Goal: Find contact information: Find contact information

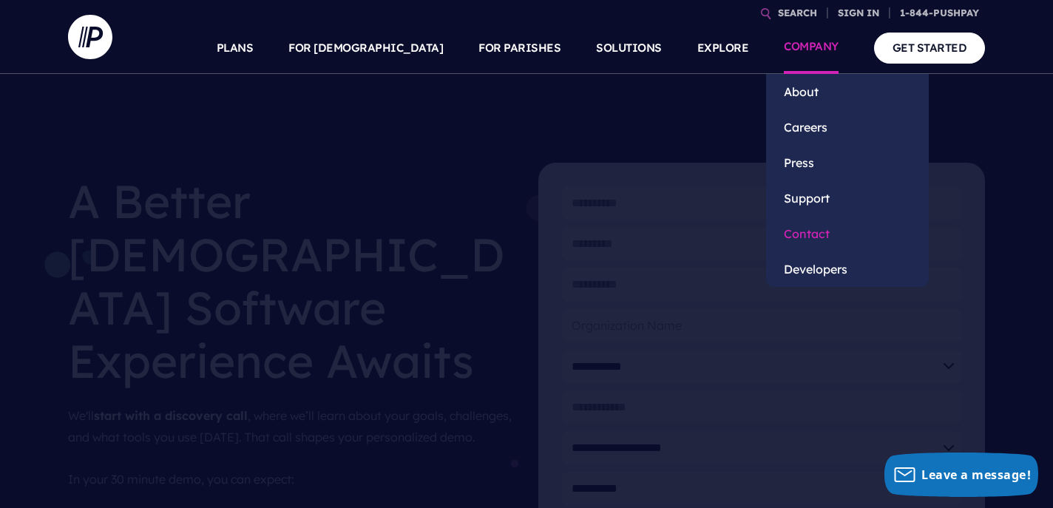
click at [800, 234] on link "Contact" at bounding box center [847, 233] width 163 height 35
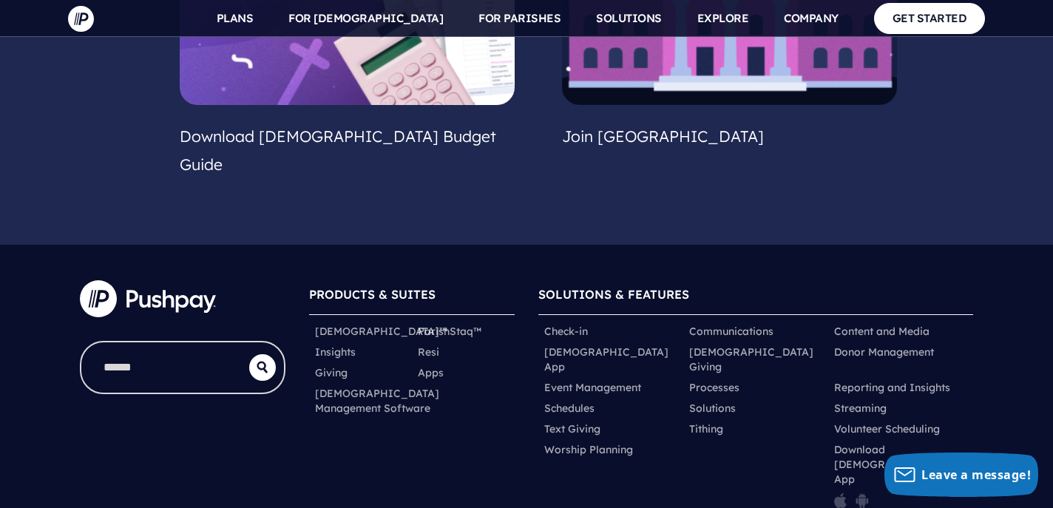
scroll to position [1489, 0]
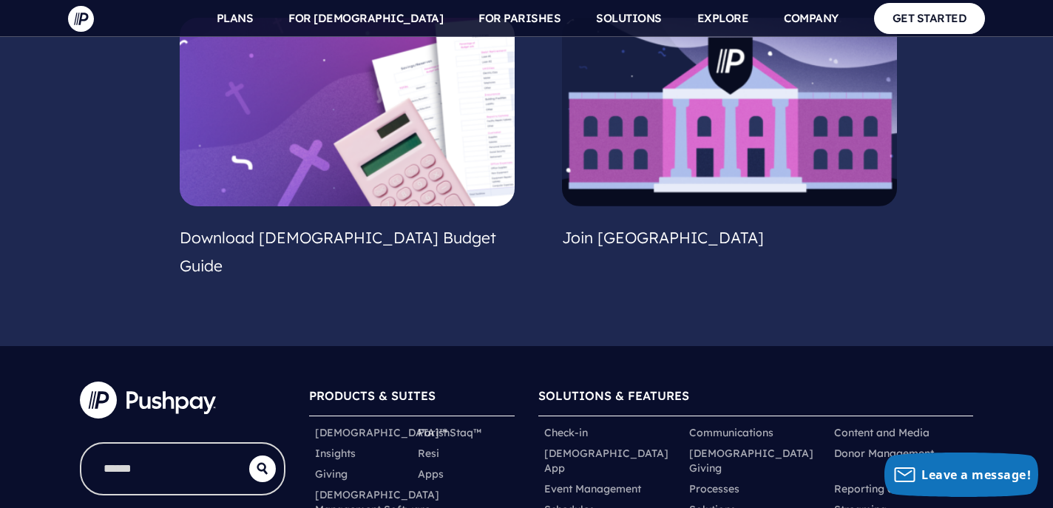
scroll to position [1489, 0]
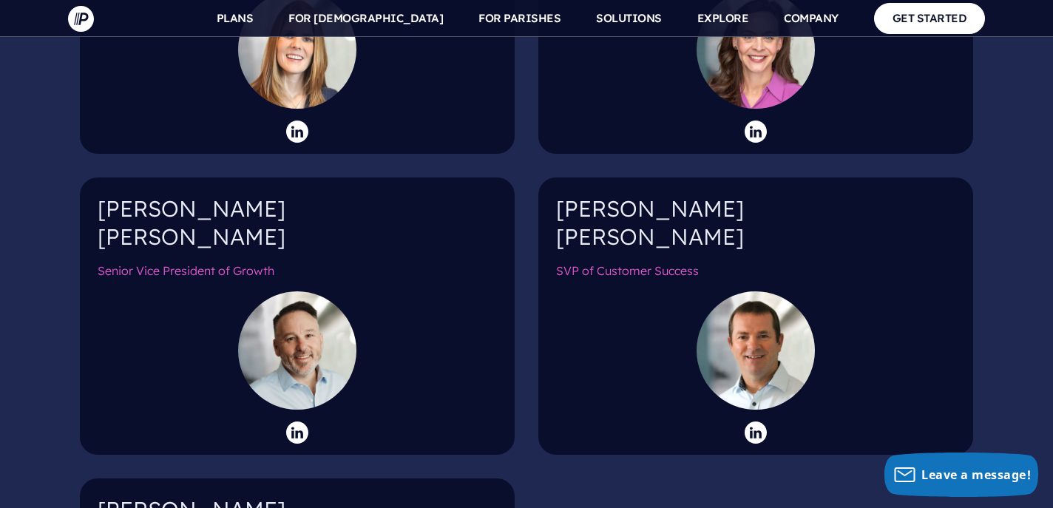
scroll to position [2384, 0]
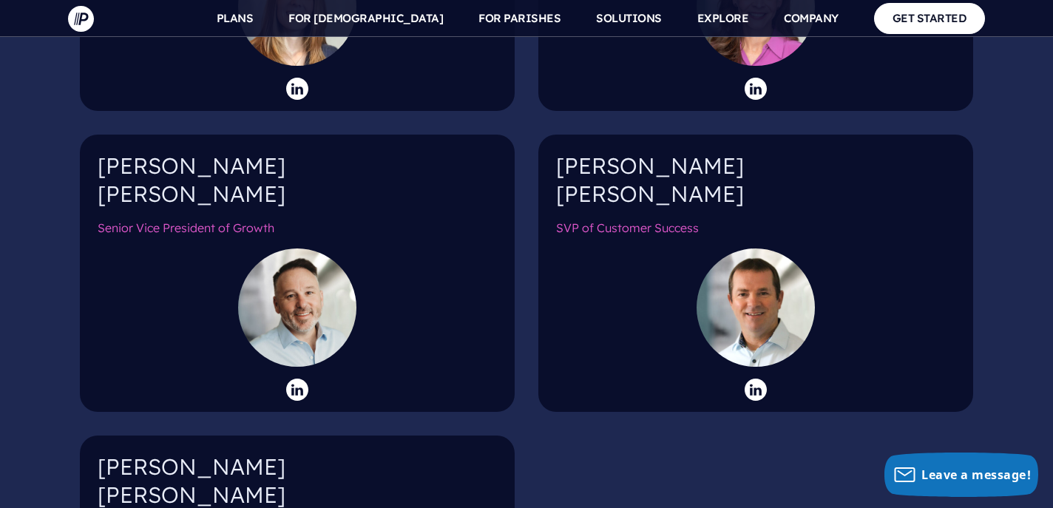
click at [127, 152] on h4 "Cary Yocum" at bounding box center [297, 185] width 399 height 67
click at [145, 220] on h6 "Senior Vice President of Growth" at bounding box center [297, 234] width 399 height 28
click at [312, 287] on div at bounding box center [297, 307] width 118 height 118
